Goal: Find specific page/section: Find specific page/section

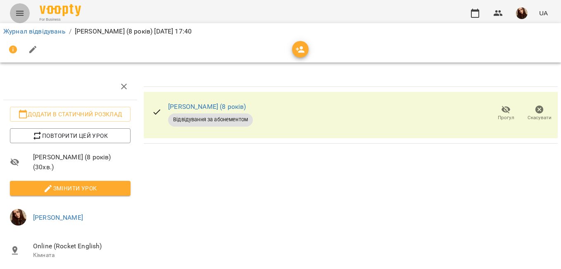
click at [17, 8] on icon "Menu" at bounding box center [20, 13] width 10 height 10
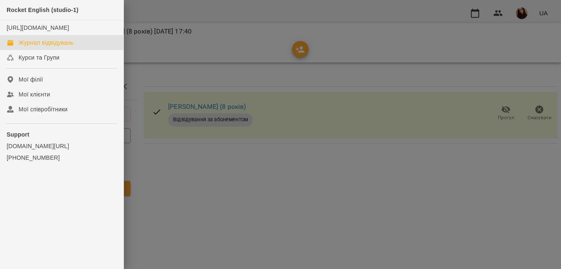
click at [37, 47] on div "Журнал відвідувань" at bounding box center [46, 42] width 55 height 8
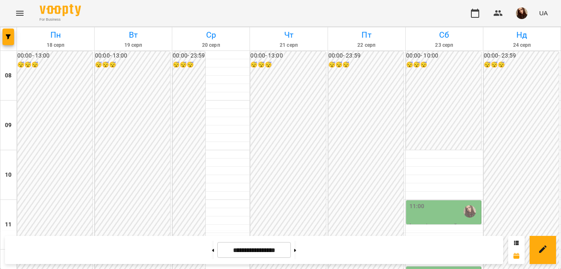
scroll to position [243, 0]
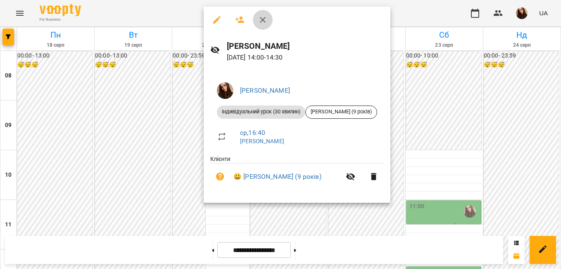
click at [266, 17] on icon "button" at bounding box center [263, 20] width 10 height 10
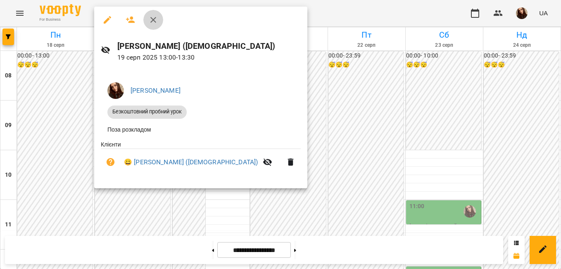
click at [157, 25] on button "button" at bounding box center [153, 20] width 20 height 20
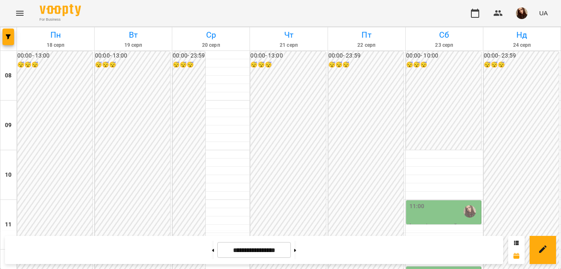
scroll to position [333, 0]
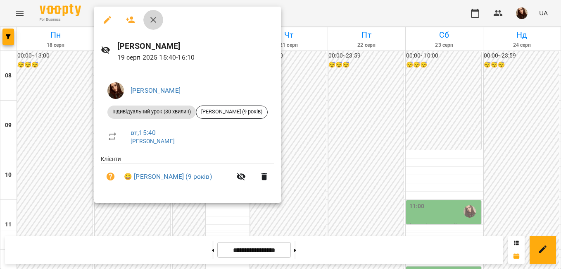
click at [150, 12] on button "button" at bounding box center [153, 20] width 20 height 20
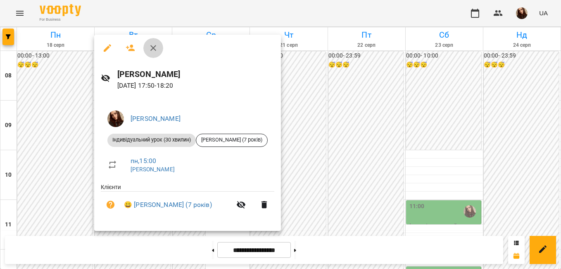
click at [153, 50] on icon "button" at bounding box center [153, 48] width 10 height 10
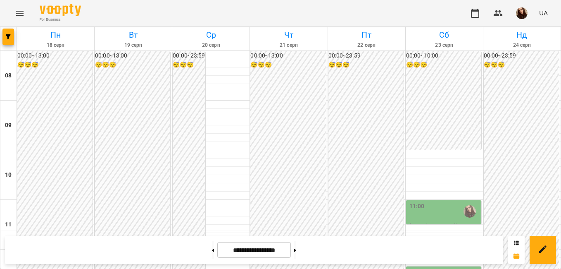
scroll to position [191, 0]
